Goal: Find specific page/section: Find specific page/section

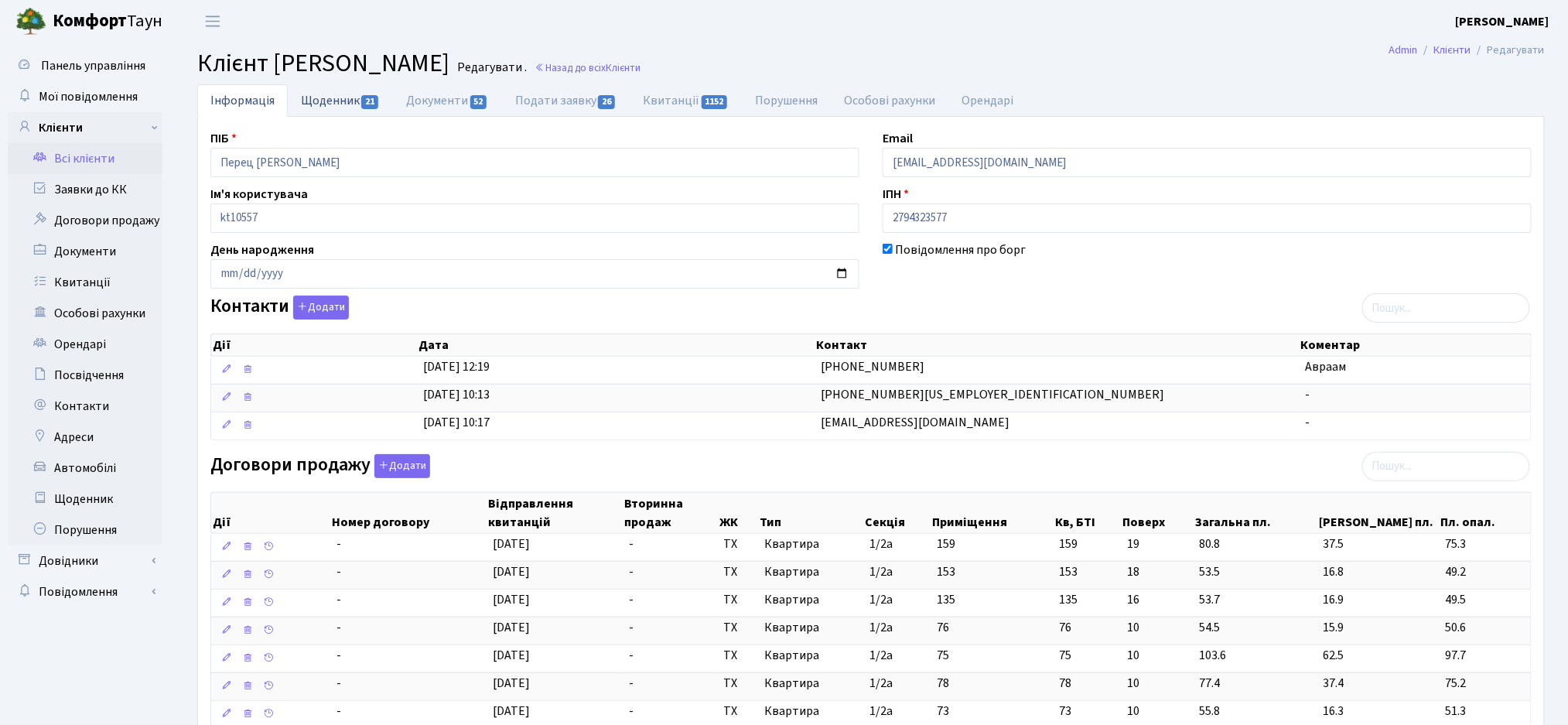
click at [338, 104] on link "Щоденник 21" at bounding box center [340, 100] width 105 height 32
select select "25"
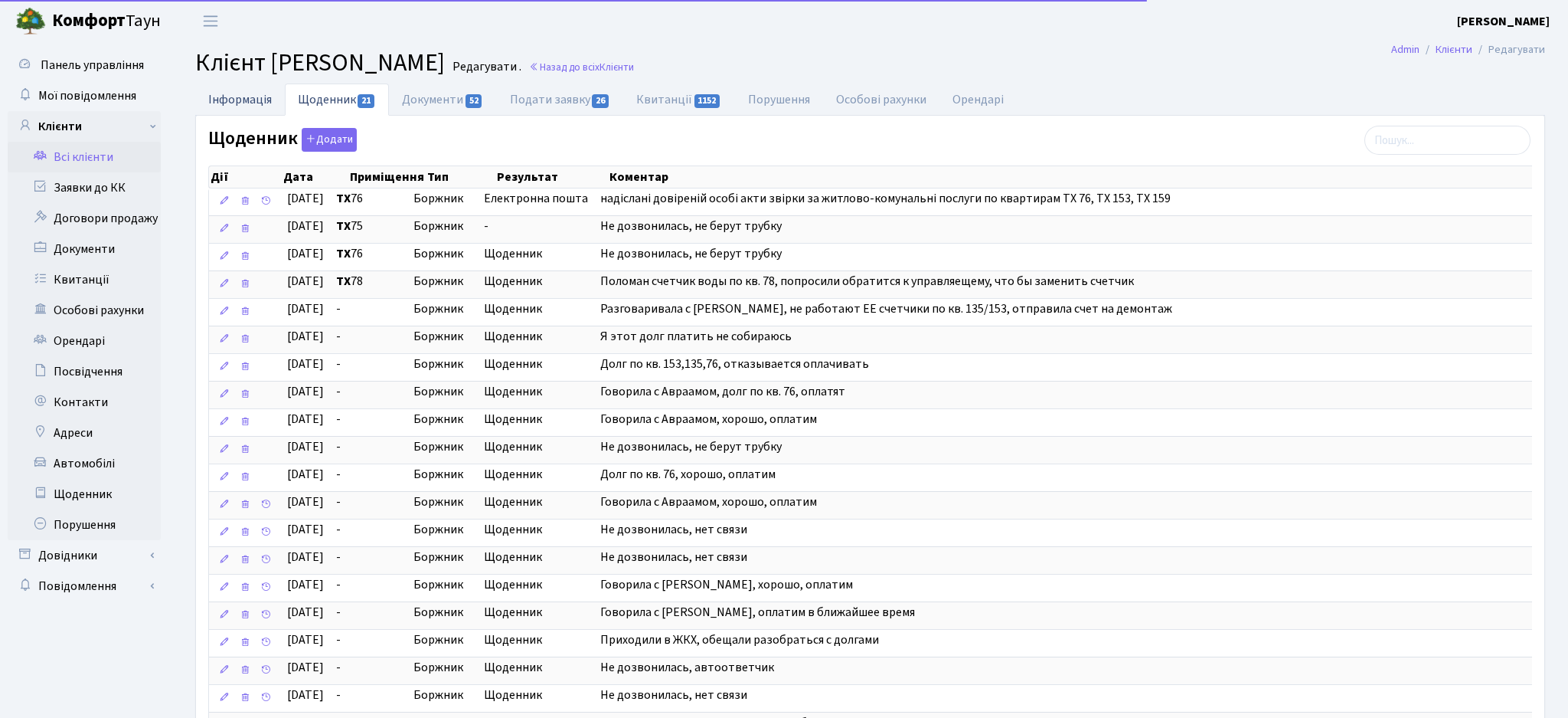
click at [256, 96] on link "Інформація" at bounding box center [240, 99] width 90 height 32
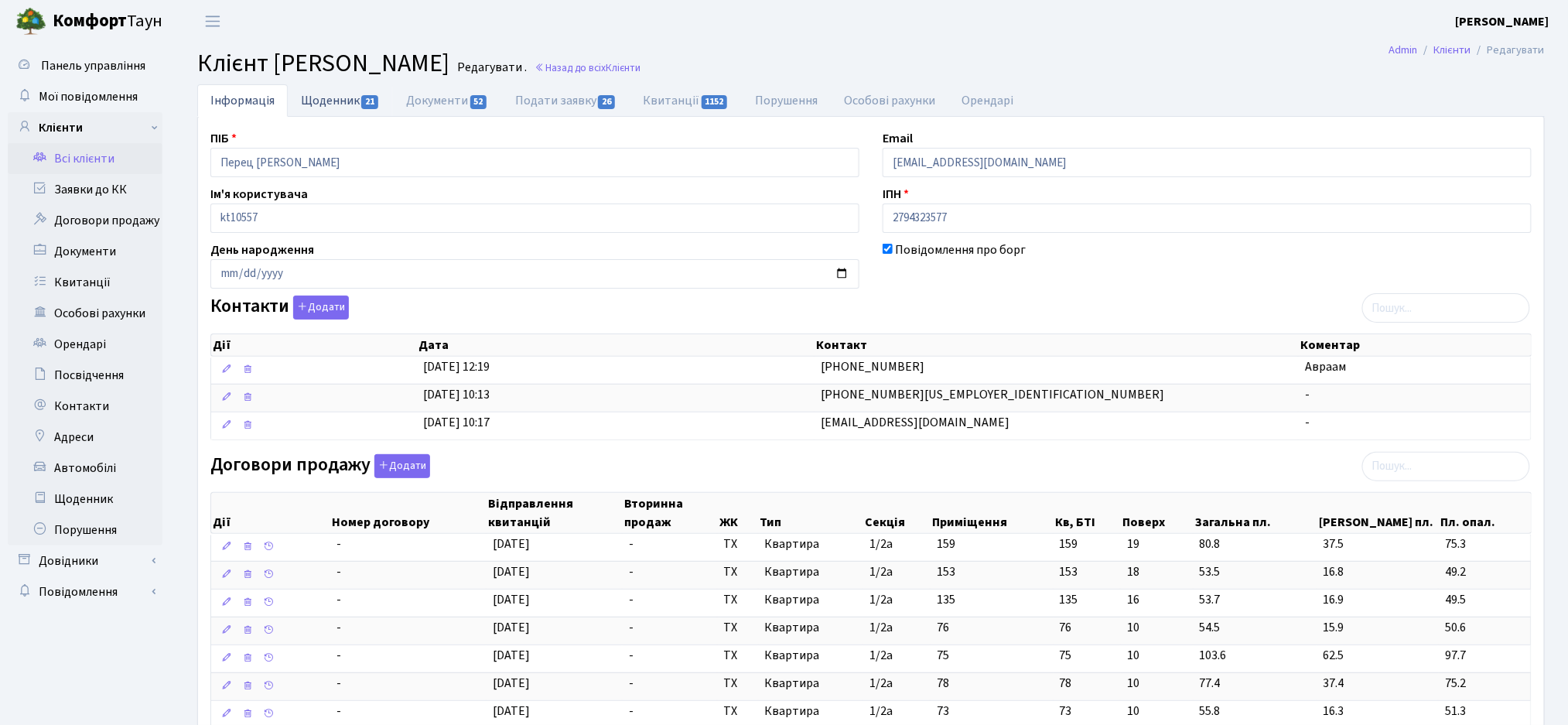
click at [362, 95] on span "21" at bounding box center [370, 102] width 17 height 14
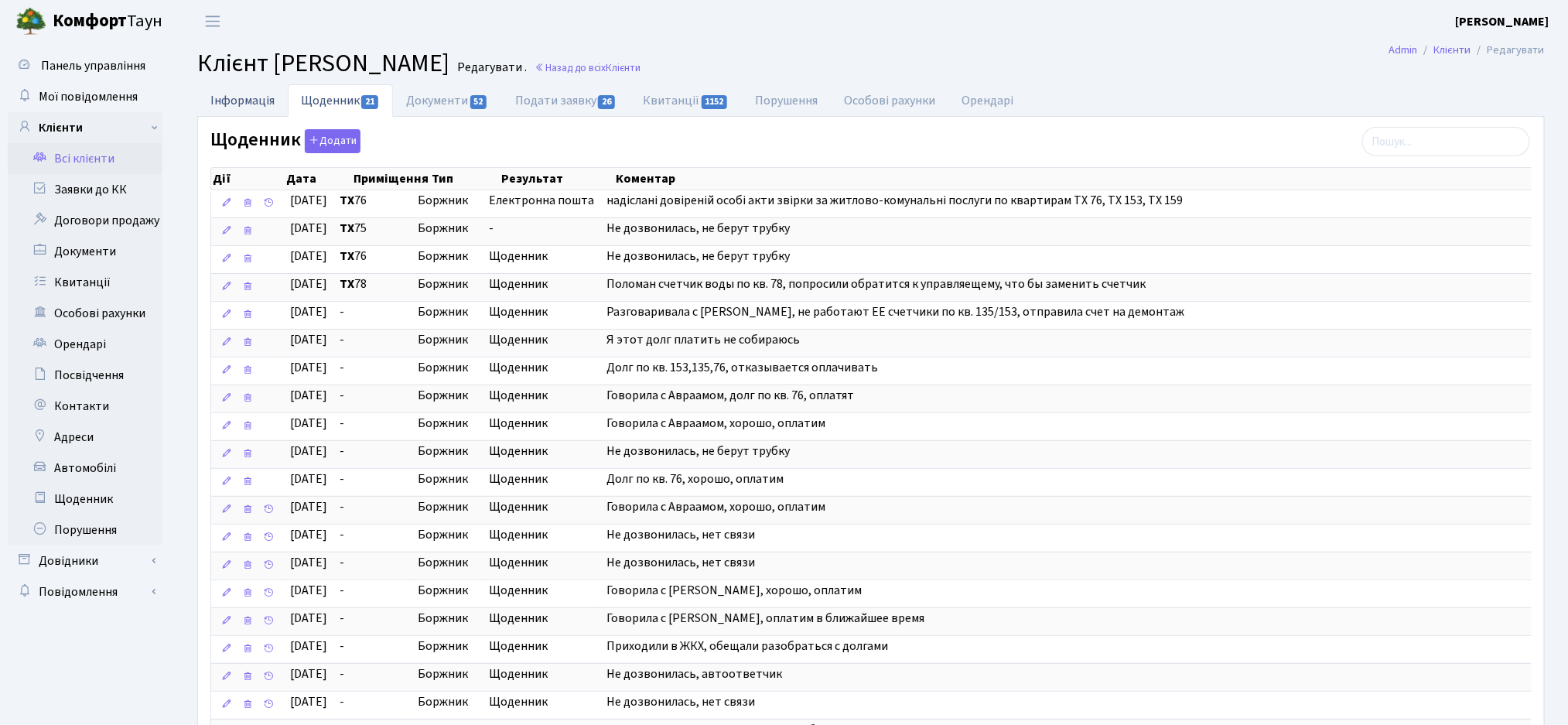
click at [258, 93] on link "Інформація" at bounding box center [242, 100] width 91 height 32
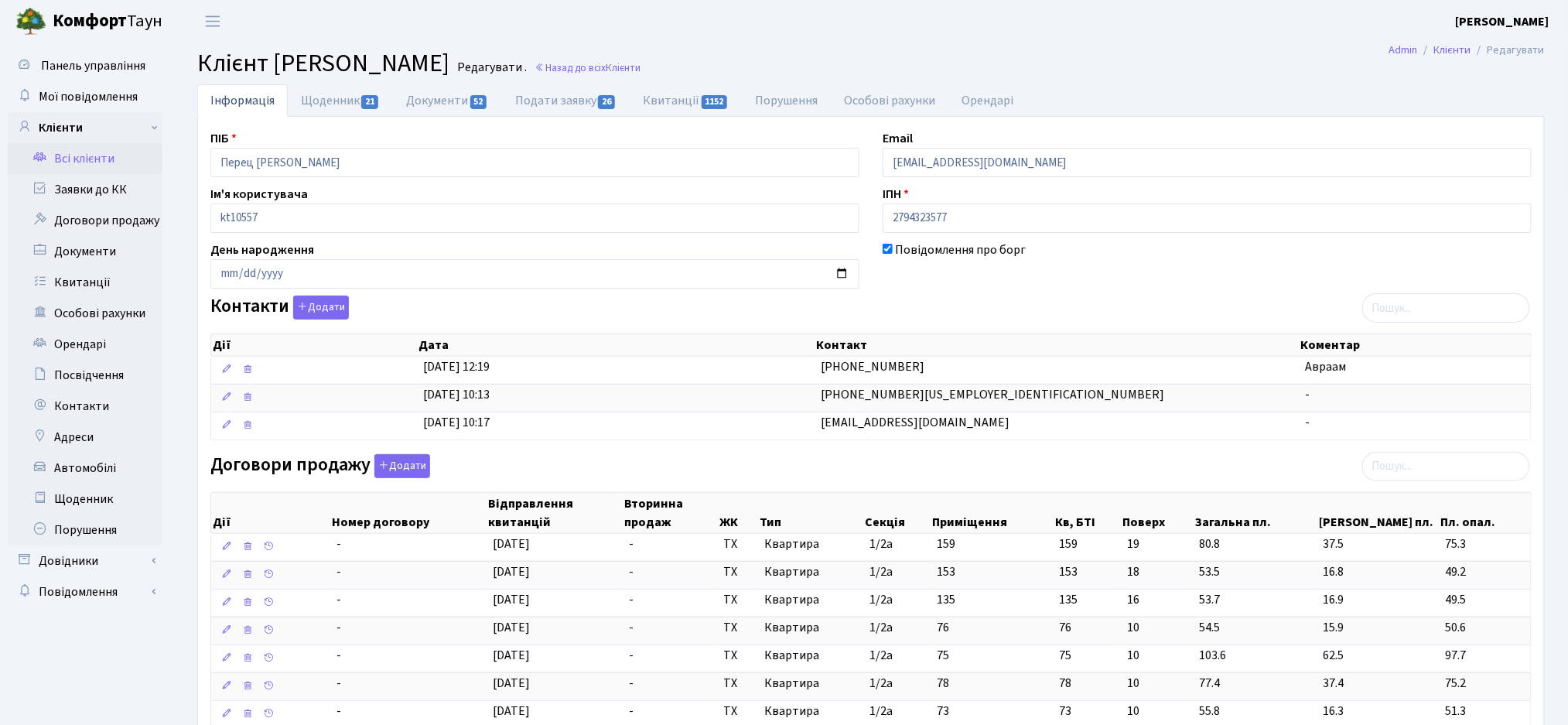
click at [84, 161] on link "Всі клієнти" at bounding box center [85, 159] width 154 height 31
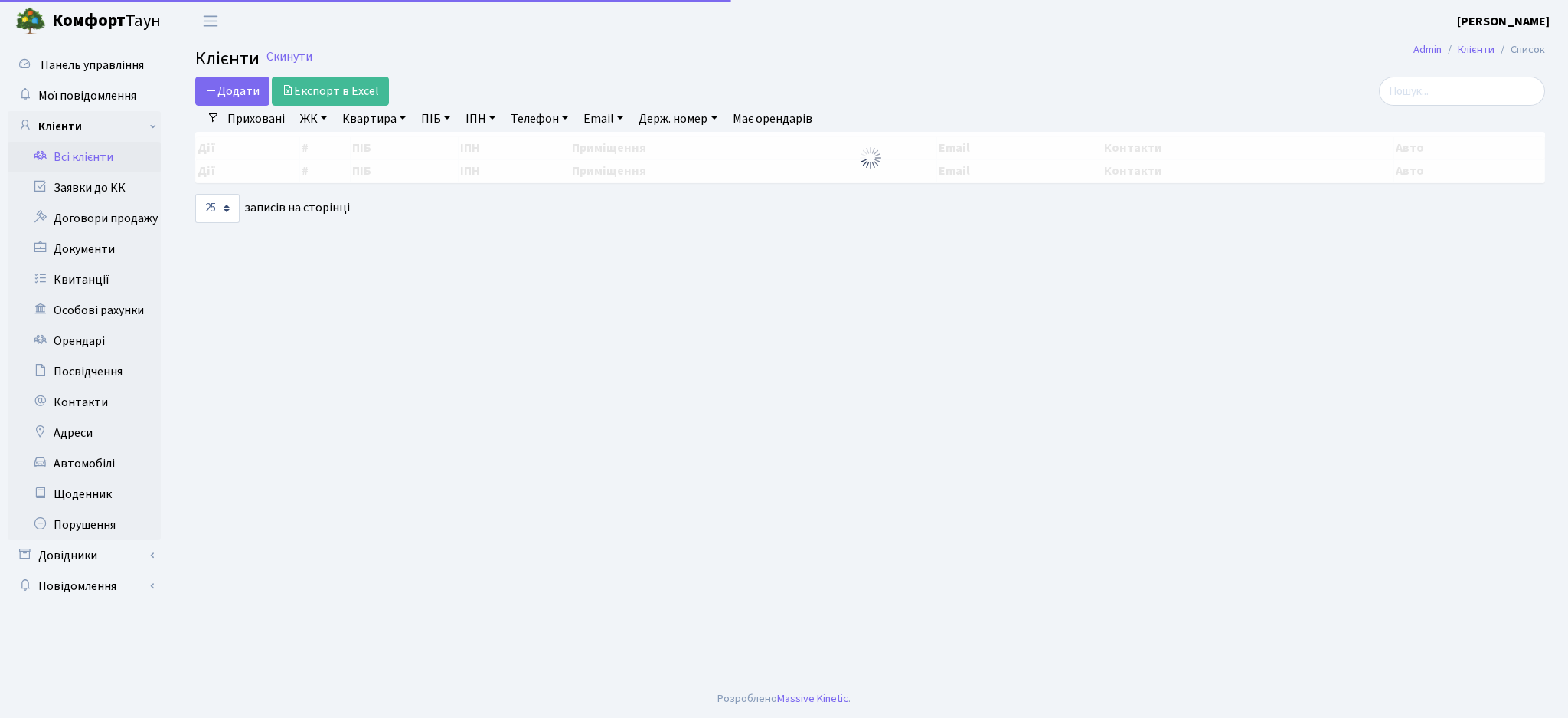
select select "25"
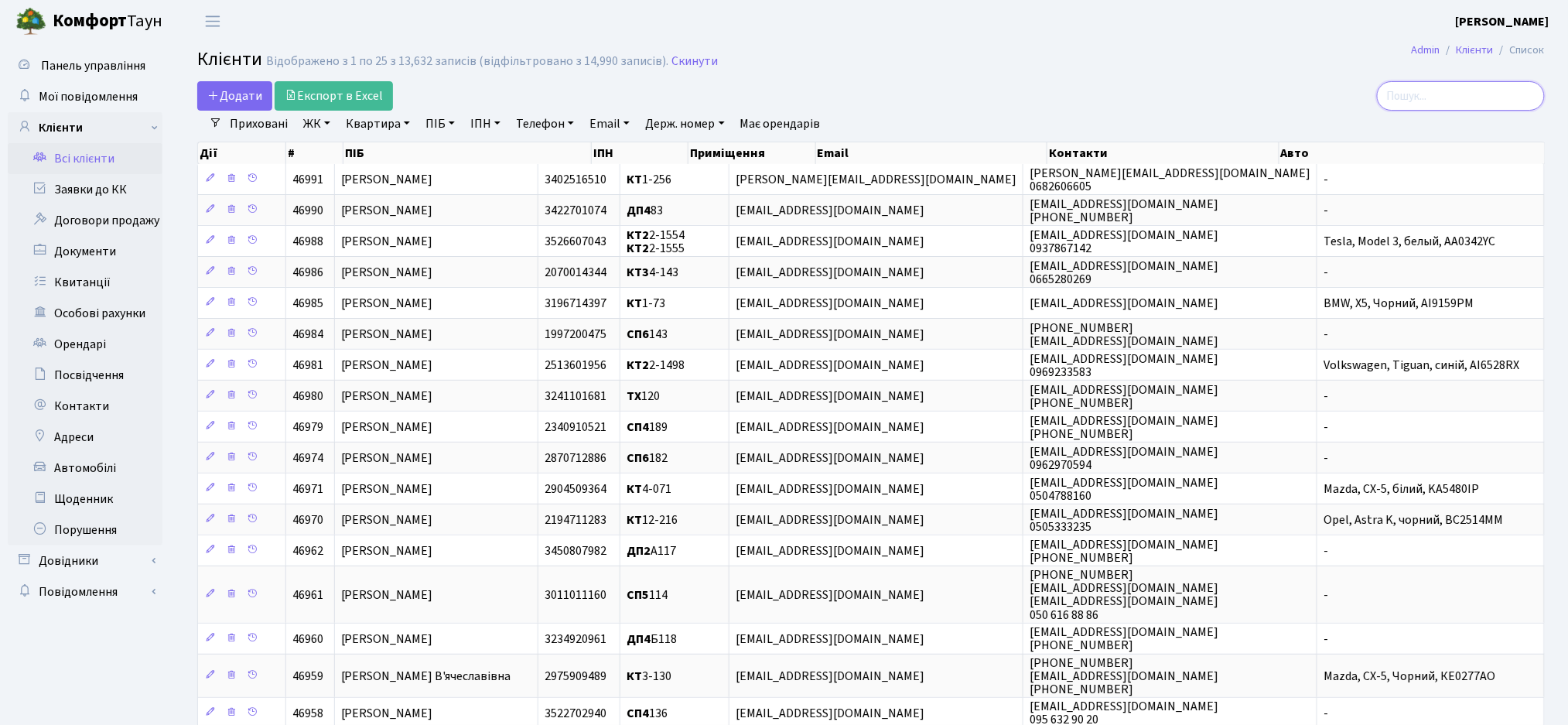
click at [1430, 98] on input "search" at bounding box center [1461, 96] width 168 height 29
